Goal: Task Accomplishment & Management: Use online tool/utility

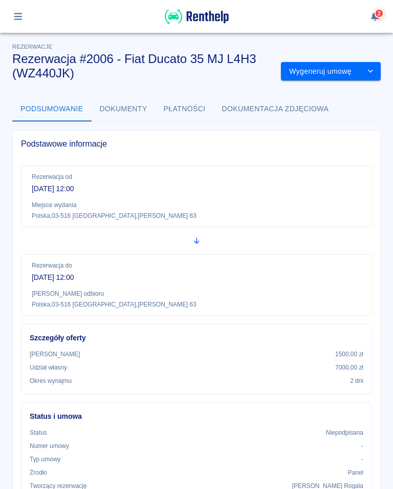
click at [311, 69] on button "Wygeneruj umowę" at bounding box center [320, 71] width 79 height 19
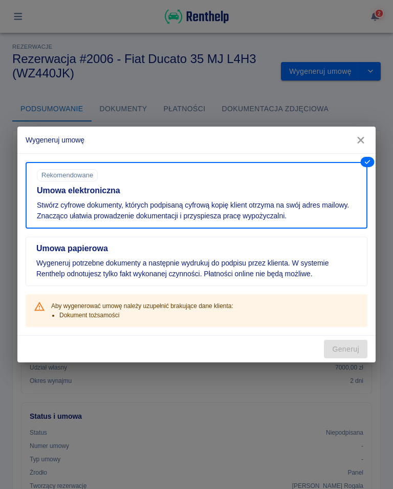
click at [369, 141] on button "button" at bounding box center [361, 140] width 22 height 19
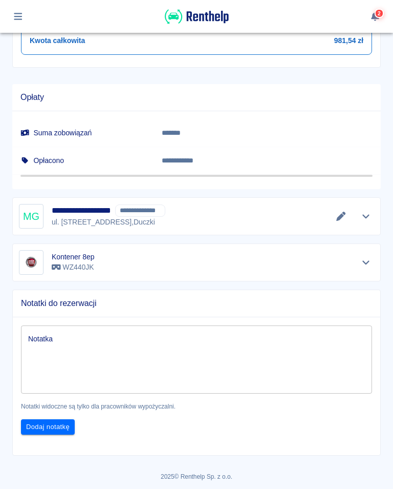
scroll to position [538, 0]
click at [338, 215] on icon "Edytuj dane" at bounding box center [341, 216] width 12 height 9
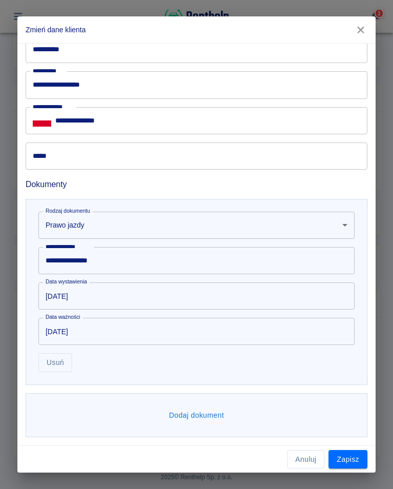
scroll to position [420, 0]
click at [205, 413] on button "Dodaj dokument" at bounding box center [196, 415] width 63 height 19
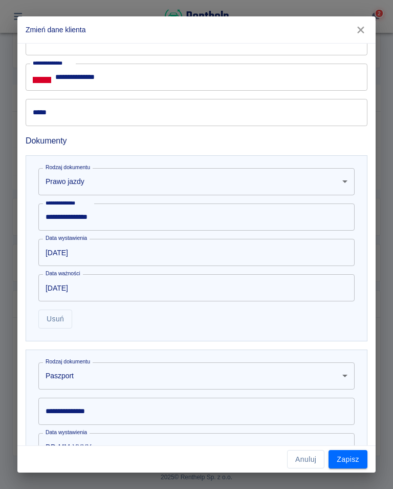
scroll to position [483, 0]
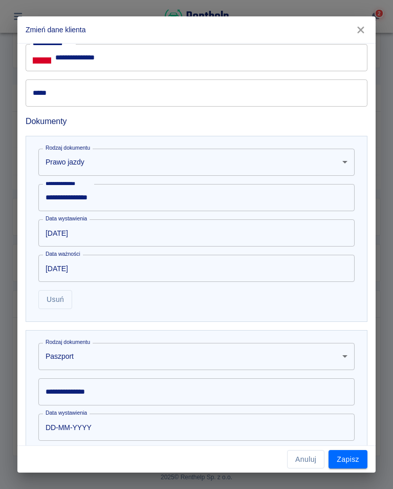
click at [88, 368] on body "**********" at bounding box center [196, 244] width 393 height 489
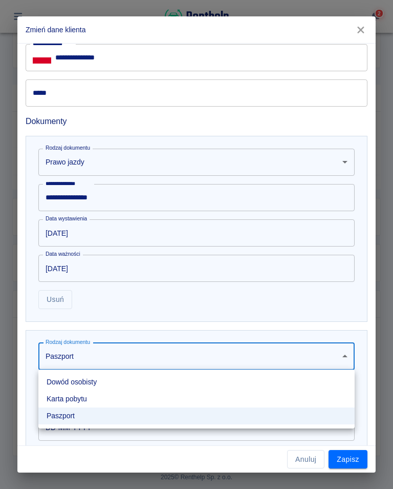
click at [92, 372] on ul "Dowód osobisty [PERSON_NAME] pobytu Paszport" at bounding box center [196, 398] width 316 height 59
click at [84, 382] on li "Dowód osobisty" at bounding box center [196, 381] width 316 height 17
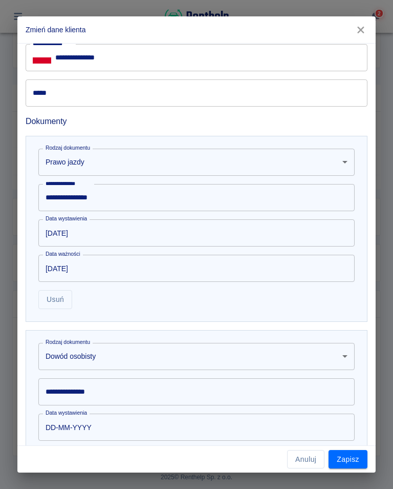
click at [106, 394] on input "**********" at bounding box center [196, 391] width 316 height 27
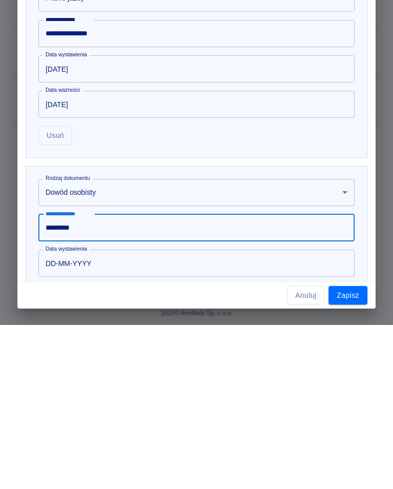
type input "*********"
click at [81, 413] on input "DD-MM-YYYY" at bounding box center [192, 426] width 309 height 27
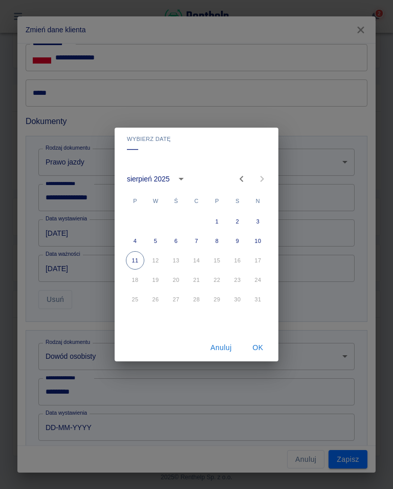
click at [181, 177] on icon "calendar view is open, switch to year view" at bounding box center [181, 179] width 12 height 12
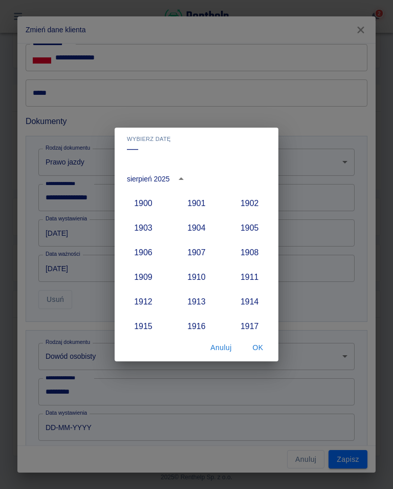
scroll to position [948, 0]
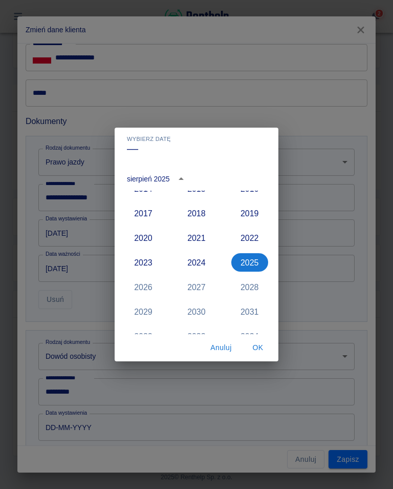
click at [252, 238] on button "2022" at bounding box center [249, 237] width 37 height 18
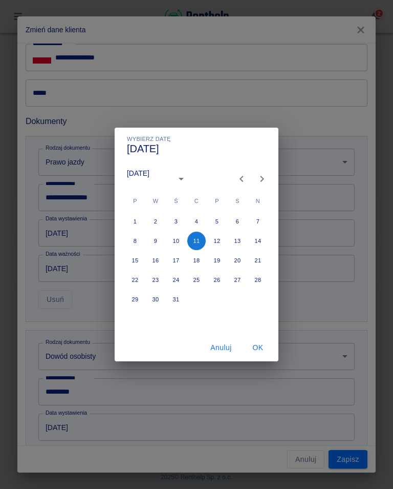
type input "[DATE]"
click at [266, 181] on icon "Next month" at bounding box center [262, 179] width 12 height 12
click at [240, 181] on icon "Previous month" at bounding box center [242, 179] width 12 height 12
click at [239, 179] on icon "Previous month" at bounding box center [242, 179] width 12 height 12
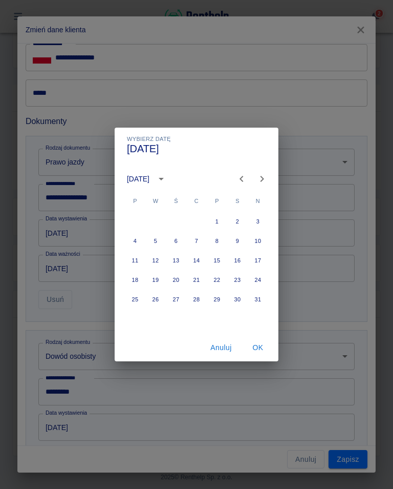
click at [242, 178] on icon "Previous month" at bounding box center [242, 179] width 12 height 12
click at [241, 177] on icon "Previous month" at bounding box center [242, 179] width 12 height 12
click at [241, 178] on icon "Previous month" at bounding box center [242, 179] width 4 height 6
click at [238, 178] on icon "Previous month" at bounding box center [242, 179] width 12 height 12
click at [237, 174] on icon "Previous month" at bounding box center [242, 179] width 12 height 12
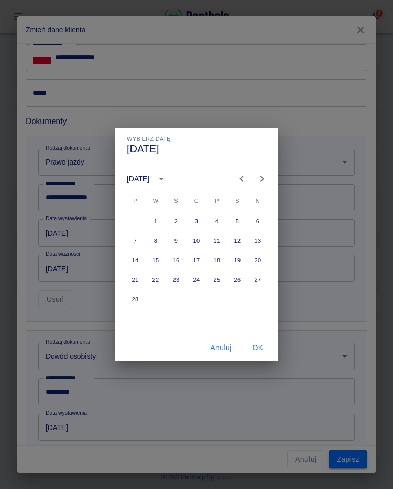
click at [239, 176] on icon "Previous month" at bounding box center [242, 179] width 12 height 12
click at [159, 260] on button "11" at bounding box center [155, 260] width 18 height 18
type input "[DATE]"
click at [258, 351] on button "OK" at bounding box center [258, 347] width 33 height 19
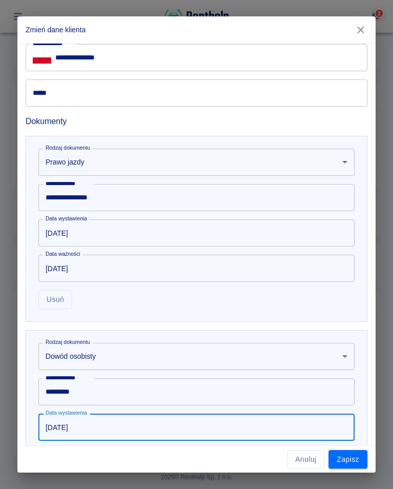
click at [351, 459] on button "Zapisz" at bounding box center [348, 459] width 39 height 19
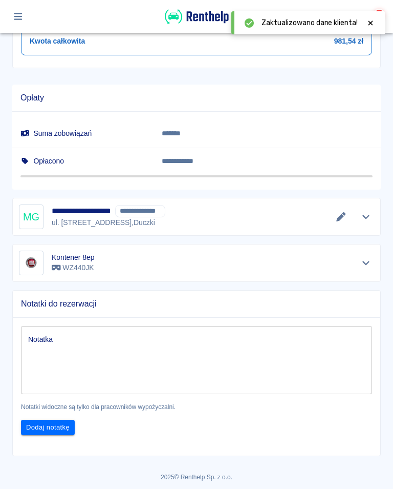
click at [370, 25] on icon at bounding box center [371, 22] width 5 height 5
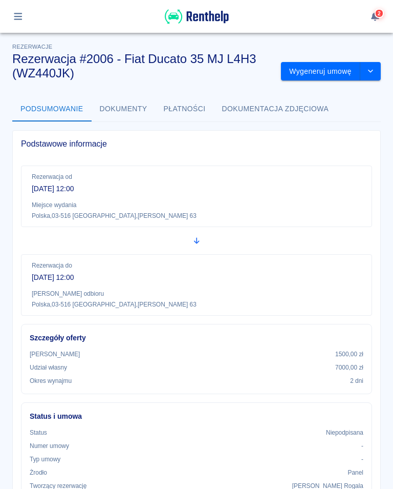
scroll to position [-1, 0]
click at [323, 73] on button "Wygeneruj umowę" at bounding box center [320, 71] width 79 height 19
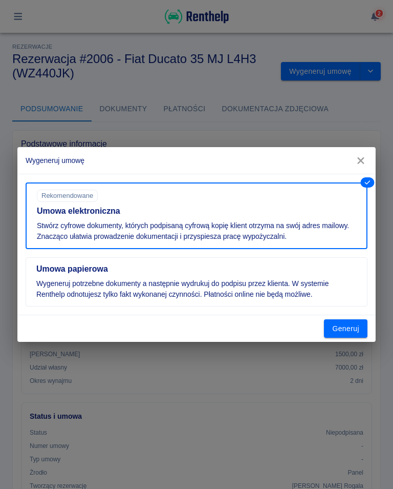
click at [348, 326] on button "Generuj" at bounding box center [346, 328] width 44 height 19
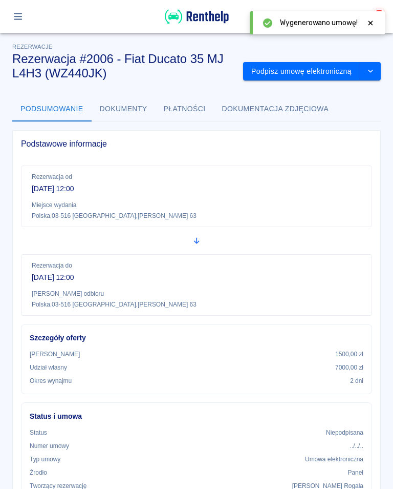
click at [322, 70] on button "Podpisz umowę elektroniczną" at bounding box center [301, 71] width 117 height 19
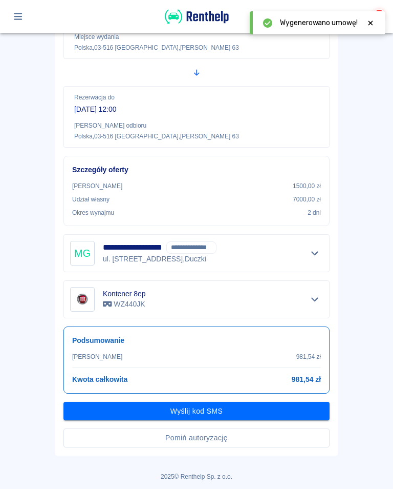
scroll to position [137, 0]
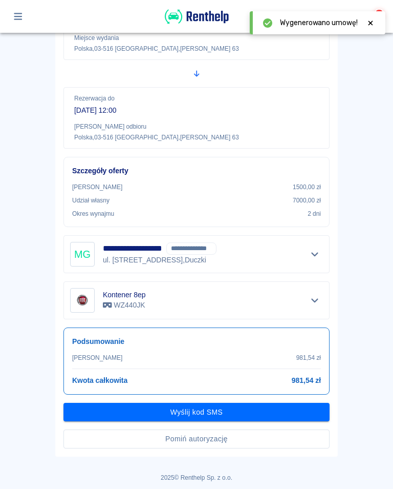
click at [197, 410] on button "Wyślij kod SMS" at bounding box center [196, 412] width 266 height 19
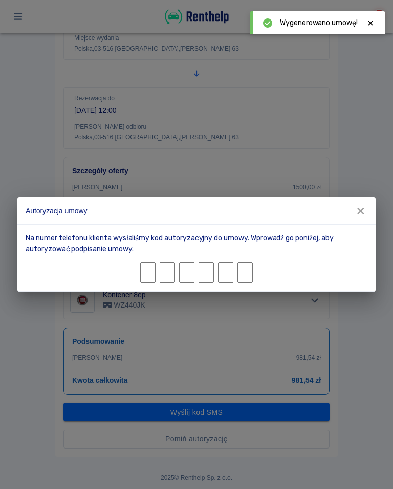
click at [109, 128] on div "Autoryzacja umowy Na numer telefonu klienta wysłaliśmy kod autoryzacyjny do umo…" at bounding box center [196, 244] width 393 height 489
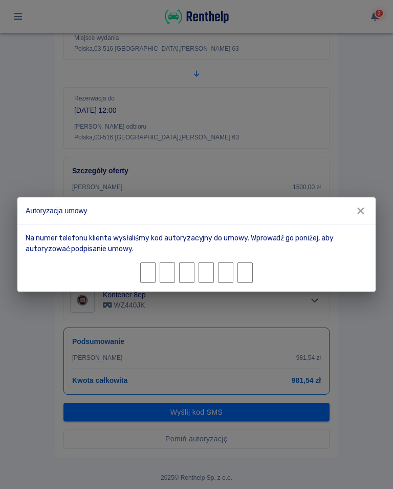
click at [152, 273] on input "Character 1." at bounding box center [147, 272] width 15 height 20
type input "7"
type input "4"
type input "9"
type input "6"
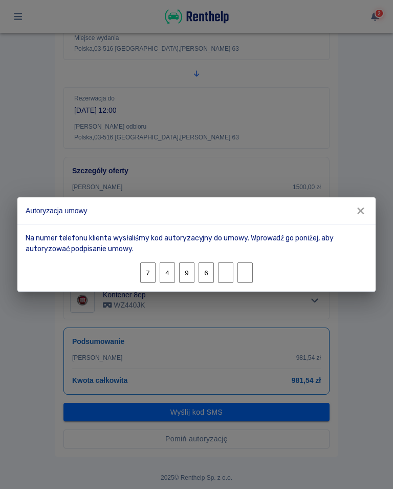
type input "1"
type input "5"
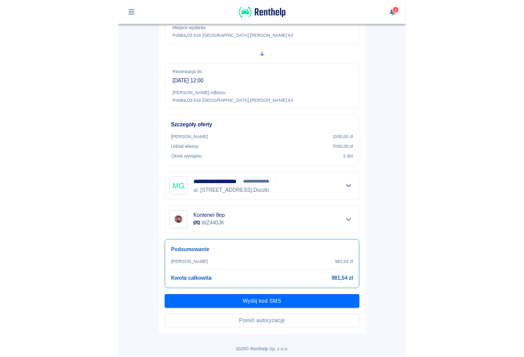
scroll to position [111, 0]
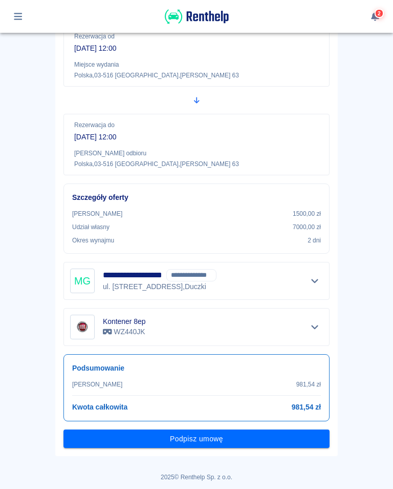
click at [202, 441] on button "Podpisz umowę" at bounding box center [196, 438] width 266 height 19
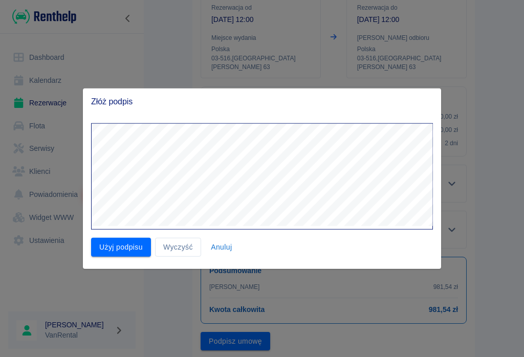
click at [130, 245] on button "Użyj podpisu" at bounding box center [121, 247] width 60 height 19
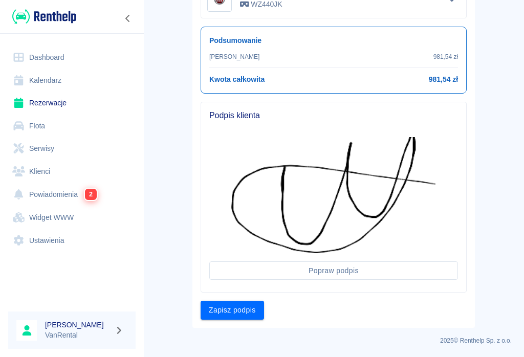
scroll to position [341, 0]
click at [234, 313] on button "Zapisz podpis" at bounding box center [232, 311] width 63 height 19
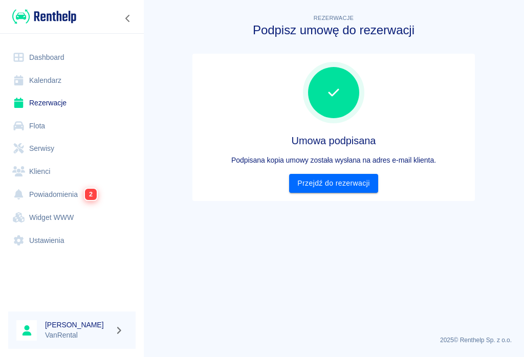
click at [346, 182] on link "Przejdź do rezerwacji" at bounding box center [333, 183] width 89 height 19
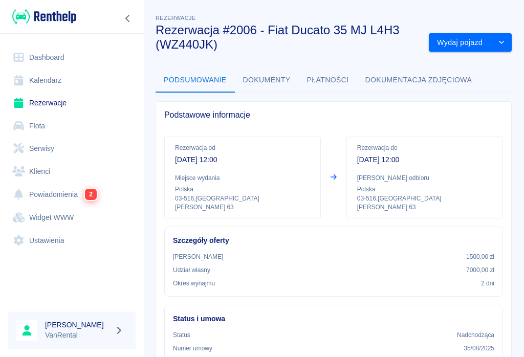
click at [393, 40] on button "Wydaj pojazd" at bounding box center [460, 42] width 62 height 19
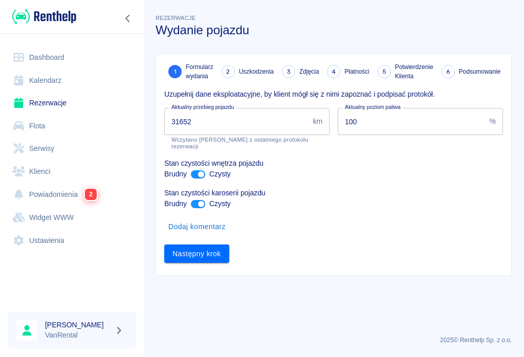
click at [211, 118] on input "31652" at bounding box center [236, 121] width 144 height 27
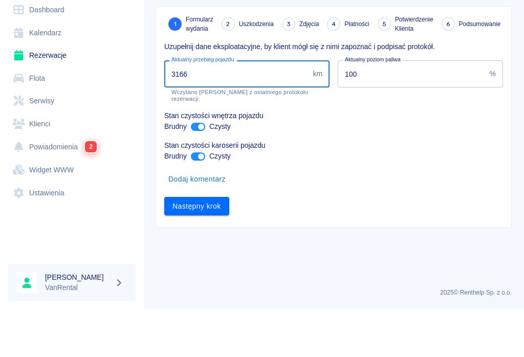
type input "31666"
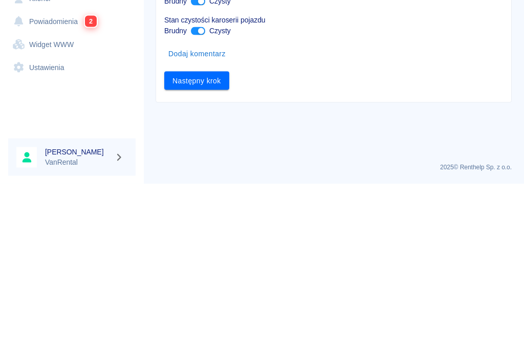
click at [190, 245] on button "Następny krok" at bounding box center [196, 254] width 65 height 19
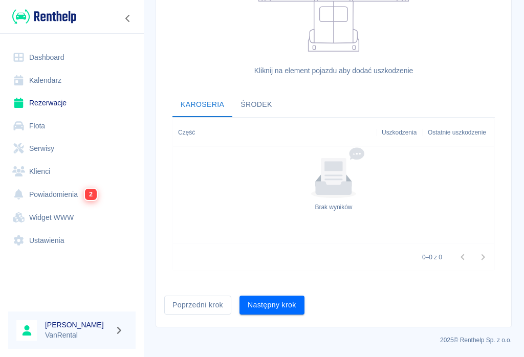
scroll to position [286, 0]
click at [274, 309] on button "Następny krok" at bounding box center [272, 306] width 65 height 19
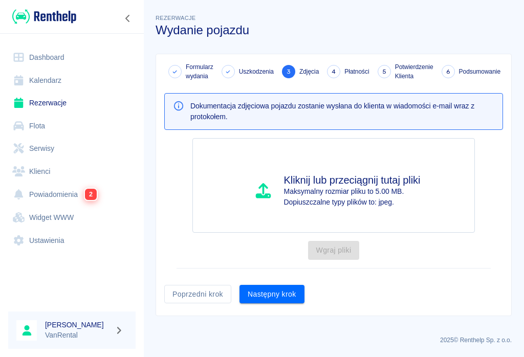
click at [276, 298] on button "Następny krok" at bounding box center [272, 294] width 65 height 19
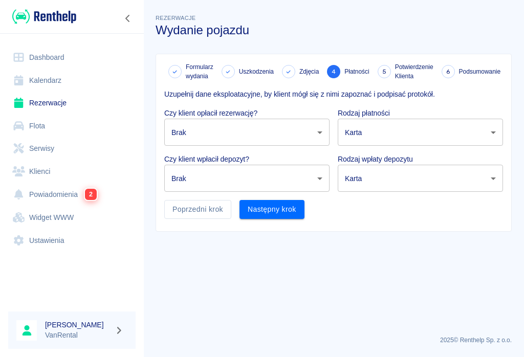
click at [321, 131] on body "Używamy plików Cookies, by zapewnić Ci najlepsze możliwe doświadczenie. Aby dow…" at bounding box center [262, 178] width 524 height 357
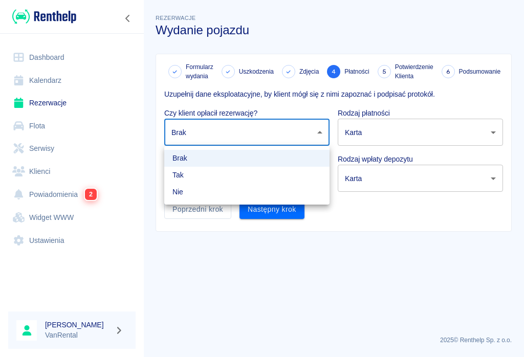
click at [180, 176] on li "Tak" at bounding box center [246, 175] width 165 height 17
type input "true"
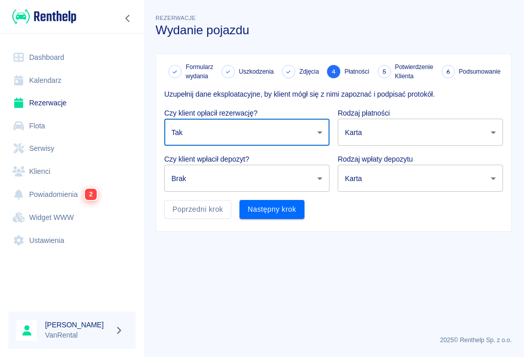
click at [317, 180] on body "Używamy plików Cookies, by zapewnić Ci najlepsze możliwe doświadczenie. Aby dow…" at bounding box center [262, 178] width 524 height 357
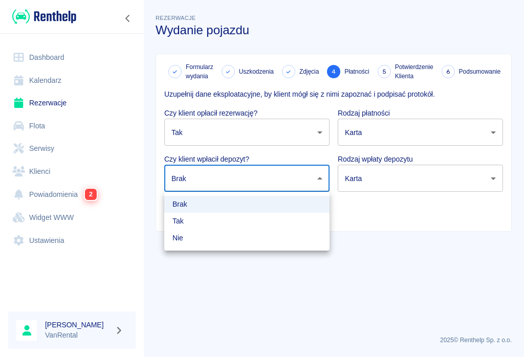
click at [179, 223] on li "Tak" at bounding box center [246, 221] width 165 height 17
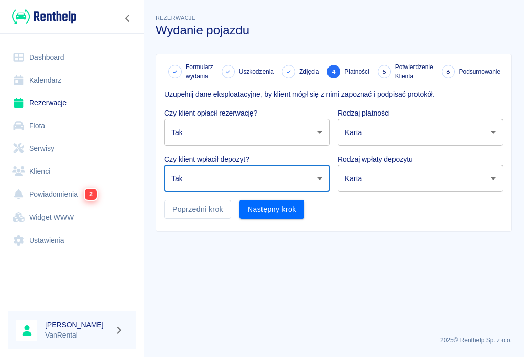
type input "true"
click at [393, 133] on body "Używamy plików Cookies, by zapewnić Ci najlepsze możliwe doświadczenie. Aby dow…" at bounding box center [262, 178] width 524 height 357
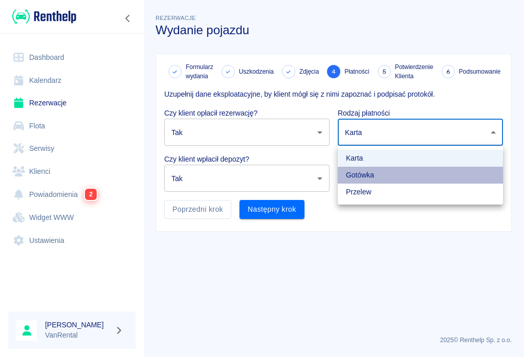
click at [363, 177] on li "Gotówka" at bounding box center [420, 175] width 165 height 17
type input "cash"
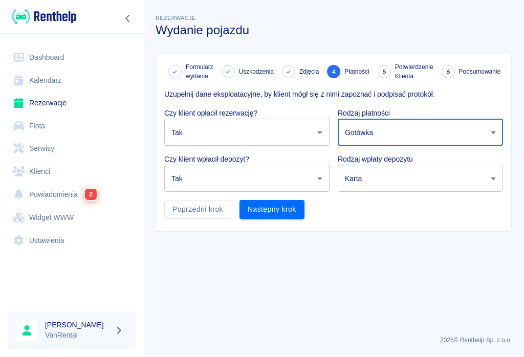
click at [393, 181] on body "Używamy plików Cookies, by zapewnić Ci najlepsze możliwe doświadczenie. Aby dow…" at bounding box center [262, 178] width 524 height 357
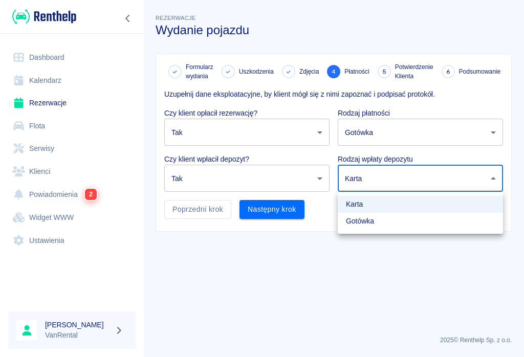
click at [362, 219] on li "Gotówka" at bounding box center [420, 221] width 165 height 17
type input "cash"
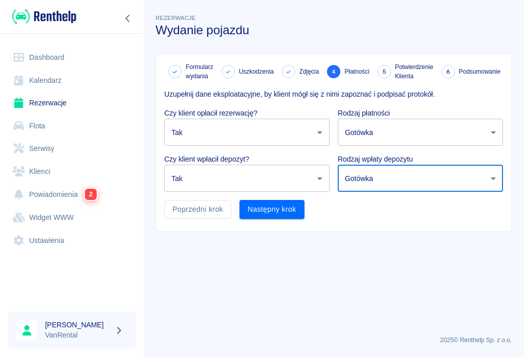
click at [283, 209] on button "Następny krok" at bounding box center [272, 209] width 65 height 19
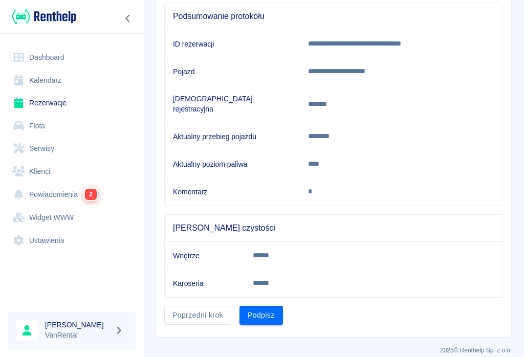
scroll to position [105, 0]
click at [271, 308] on button "Podpisz" at bounding box center [262, 315] width 44 height 19
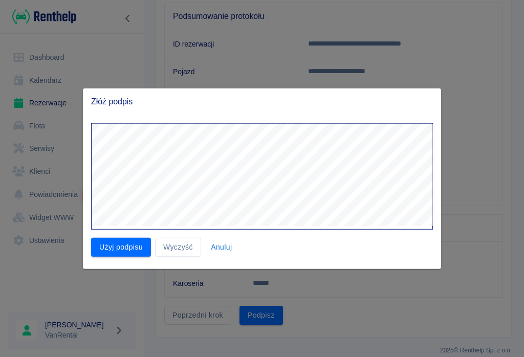
click at [125, 245] on button "Użyj podpisu" at bounding box center [121, 247] width 60 height 19
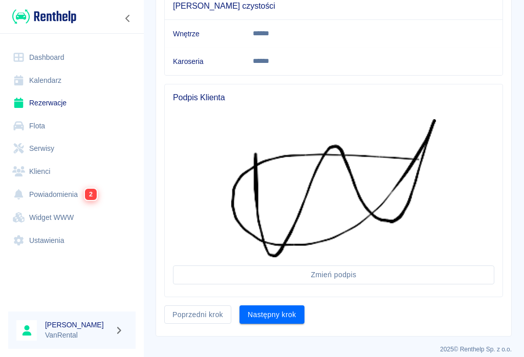
scroll to position [327, 0]
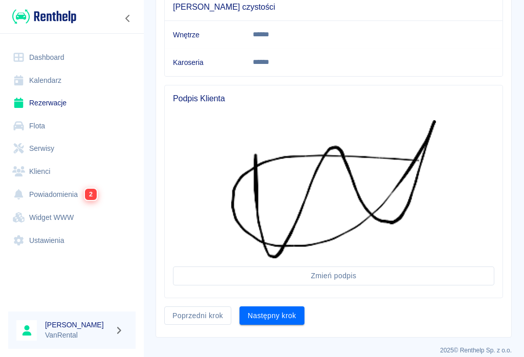
click at [275, 307] on button "Następny krok" at bounding box center [272, 316] width 65 height 19
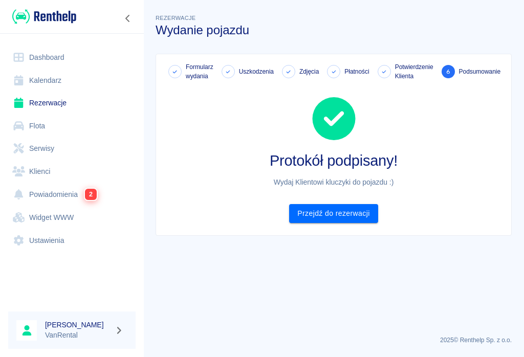
scroll to position [0, 0]
